Goal: Task Accomplishment & Management: Manage account settings

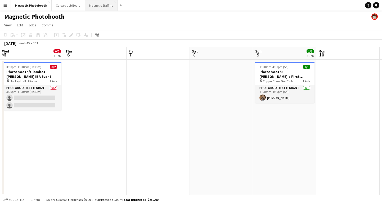
scroll to position [0, 149]
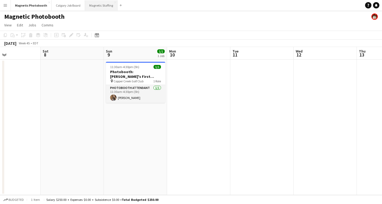
click at [97, 10] on button "Magnetic Staffing Close" at bounding box center [101, 5] width 33 height 10
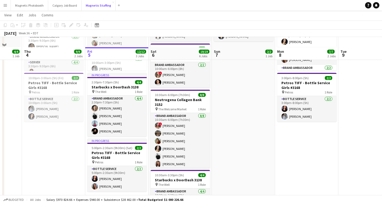
scroll to position [81, 0]
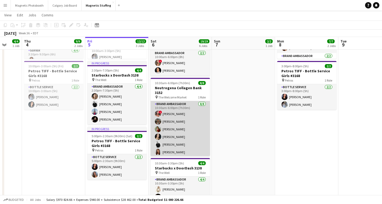
click at [173, 131] on app-card-role "Brand Ambassador [DATE] 10:30am-6:00pm (7h30m) ! [PERSON_NAME] [PERSON_NAME] [P…" at bounding box center [180, 137] width 59 height 72
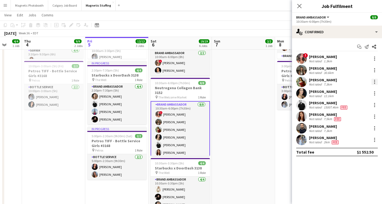
click at [375, 83] on div at bounding box center [374, 82] width 6 height 6
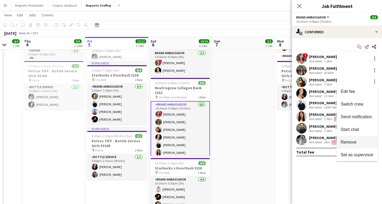
click at [356, 145] on button "Remove" at bounding box center [356, 142] width 41 height 13
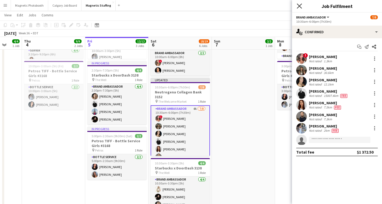
click at [299, 5] on icon at bounding box center [299, 5] width 5 height 5
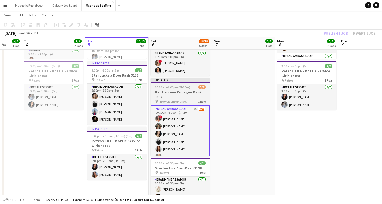
click at [187, 87] on span "10:30am-6:00pm (7h30m)" at bounding box center [172, 87] width 35 height 4
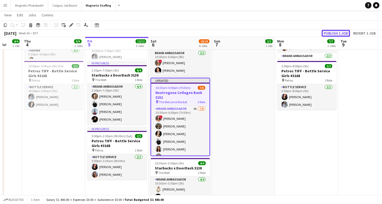
click at [329, 35] on button "Publish 1 job" at bounding box center [335, 33] width 28 height 7
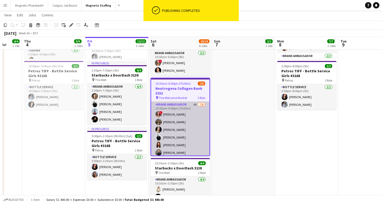
scroll to position [18, 0]
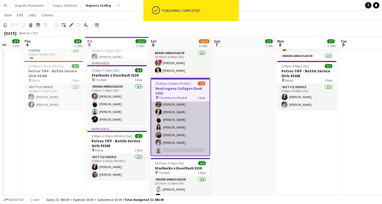
click at [183, 150] on app-card-role "Brand Ambassador 4A [DATE] 10:30am-6:00pm (7h30m) ! [PERSON_NAME] [PERSON_NAME]…" at bounding box center [180, 120] width 58 height 72
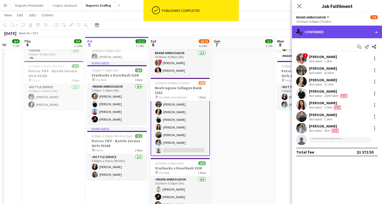
click at [330, 28] on div "single-neutral-actions-check-2 Confirmed" at bounding box center [337, 32] width 90 height 13
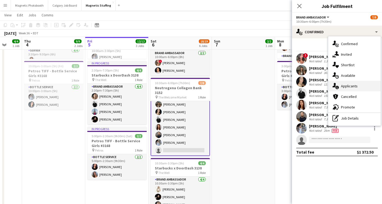
click at [349, 86] on span "Applicants" at bounding box center [349, 86] width 17 height 5
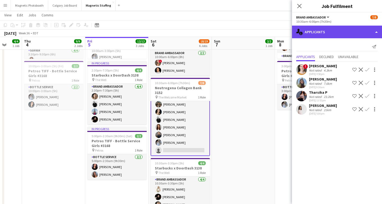
click at [310, 30] on div "single-neutral-actions-information Applicants" at bounding box center [337, 32] width 90 height 13
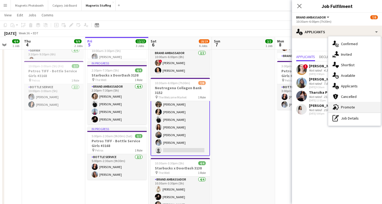
click at [355, 110] on div "advertising-megaphone Promote" at bounding box center [354, 107] width 52 height 11
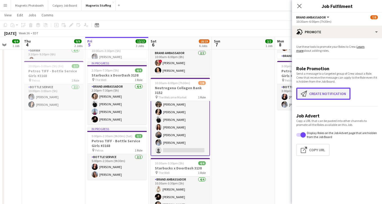
click at [320, 90] on button "Create notification Create notification" at bounding box center [323, 94] width 54 height 12
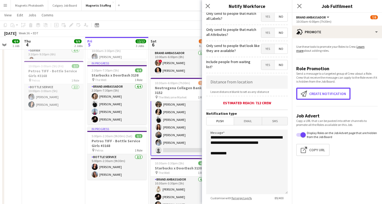
scroll to position [57, 0]
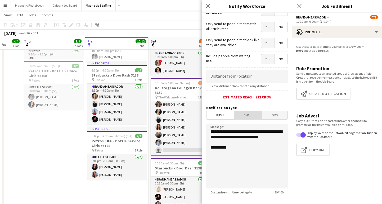
click at [249, 116] on span "Email" at bounding box center [248, 116] width 28 height 8
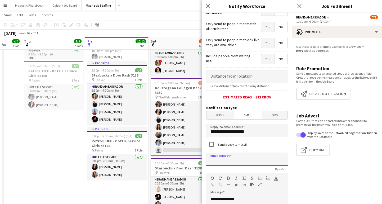
click at [234, 160] on input at bounding box center [246, 159] width 81 height 13
type input "*"
drag, startPoint x: 227, startPoint y: 162, endPoint x: 204, endPoint y: 162, distance: 23.3
click at [204, 162] on form "**********" at bounding box center [247, 167] width 90 height 424
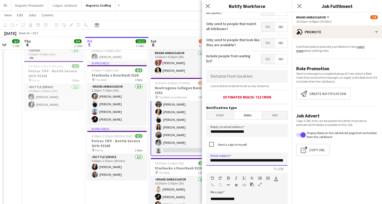
scroll to position [0, 24]
click at [229, 162] on input "**********" at bounding box center [246, 159] width 81 height 13
drag, startPoint x: 241, startPoint y: 163, endPoint x: 224, endPoint y: 162, distance: 16.5
click at [224, 162] on input "**********" at bounding box center [246, 159] width 81 height 13
click at [228, 163] on input "**********" at bounding box center [246, 159] width 81 height 13
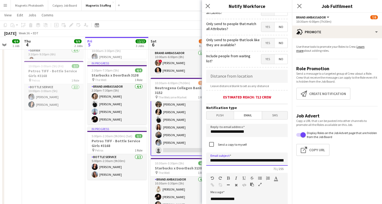
click at [232, 163] on input "**********" at bounding box center [246, 159] width 81 height 13
click at [244, 160] on input "**********" at bounding box center [246, 159] width 81 height 13
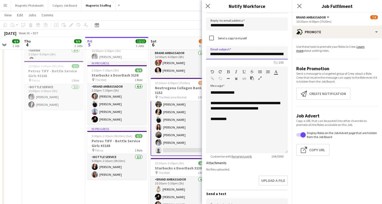
scroll to position [233, 0]
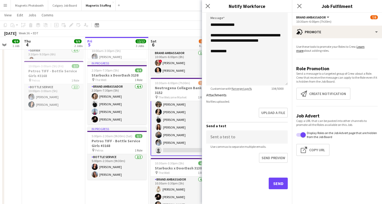
type input "**********"
click at [273, 185] on button "Send" at bounding box center [278, 184] width 19 height 12
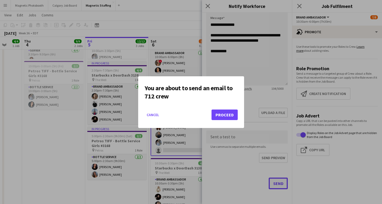
scroll to position [0, 0]
click at [223, 116] on button "Proceed" at bounding box center [224, 115] width 26 height 11
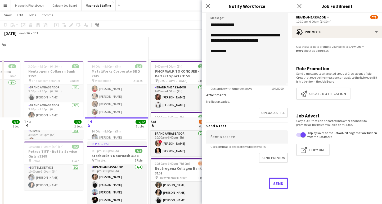
scroll to position [81, 0]
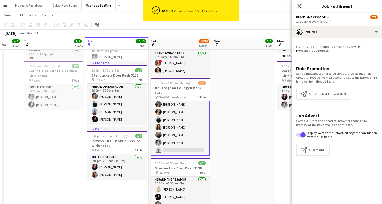
click at [299, 6] on icon at bounding box center [299, 5] width 5 height 5
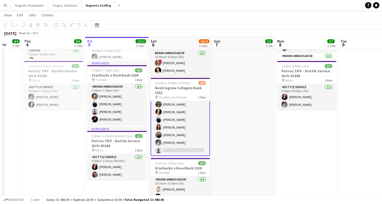
click at [189, 147] on app-card-role "Brand Ambassador 4A [DATE] 10:30am-6:00pm (7h30m) ! [PERSON_NAME] [PERSON_NAME]…" at bounding box center [180, 120] width 59 height 73
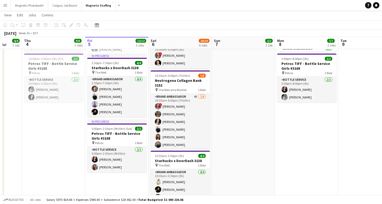
scroll to position [88, 0]
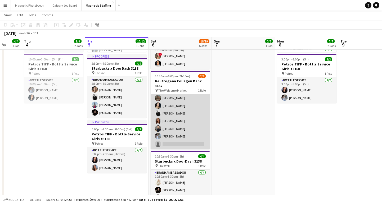
click at [184, 141] on app-card-role "Brand Ambassador 4A [DATE] 10:30am-6:00pm (7h30m) ! [PERSON_NAME] [PERSON_NAME]…" at bounding box center [180, 114] width 59 height 72
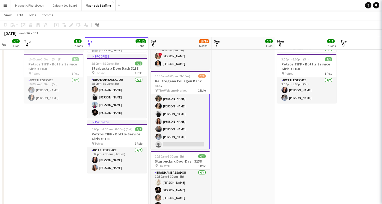
scroll to position [17, 0]
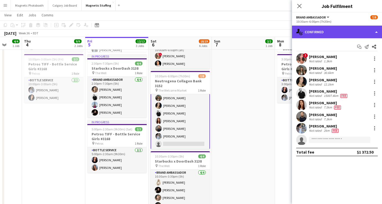
click at [320, 28] on div "single-neutral-actions-check-2 Confirmed" at bounding box center [337, 32] width 90 height 13
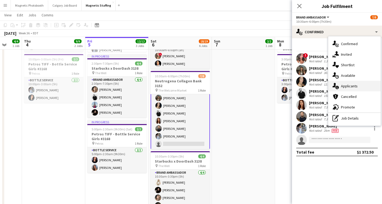
click at [352, 86] on span "Applicants" at bounding box center [349, 86] width 17 height 5
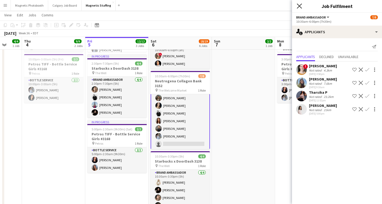
click at [299, 7] on icon "Close pop-in" at bounding box center [299, 5] width 5 height 5
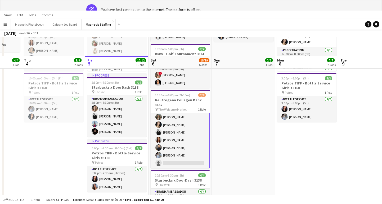
scroll to position [0, 0]
